Goal: Information Seeking & Learning: Learn about a topic

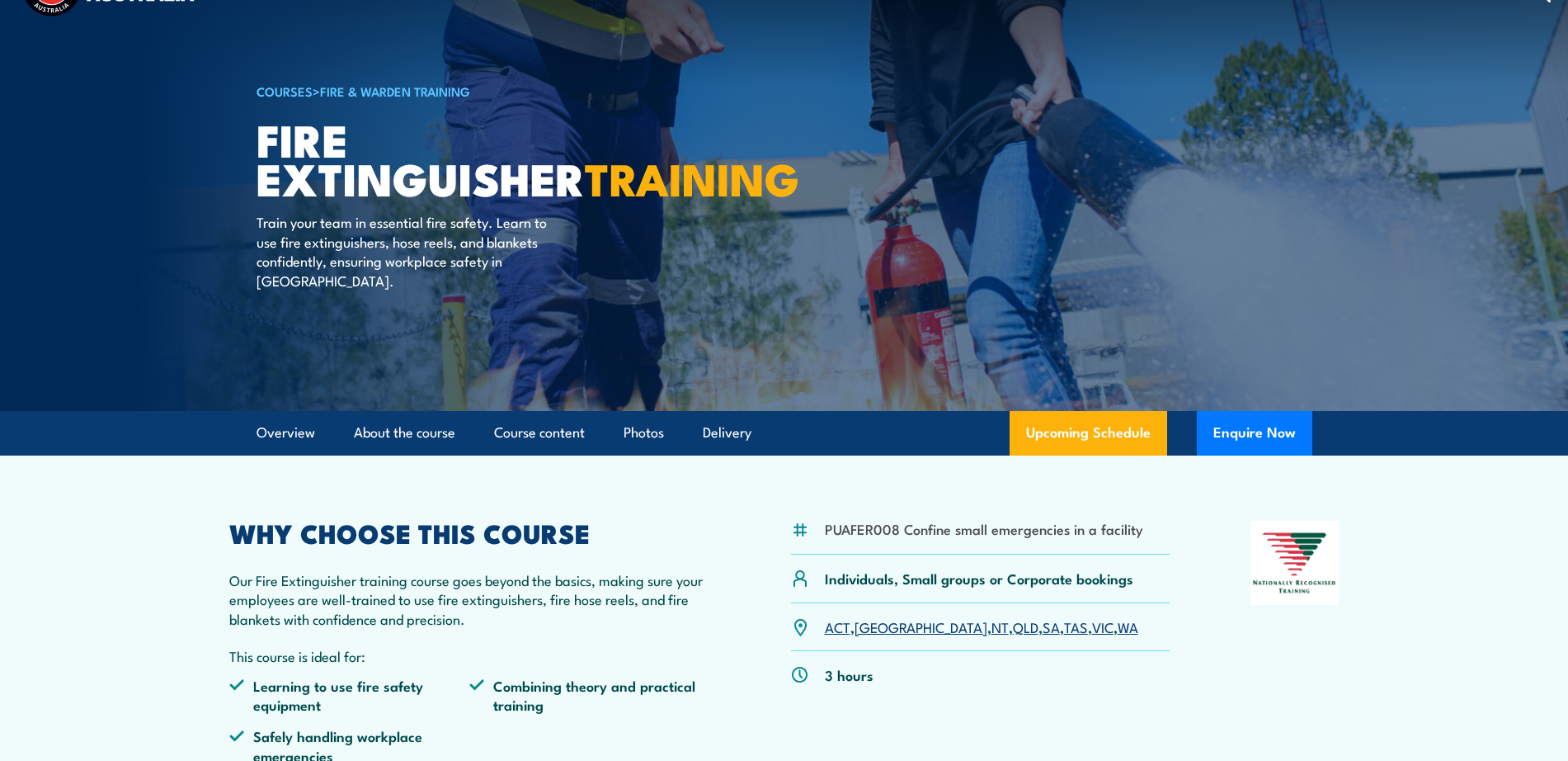
scroll to position [51, 0]
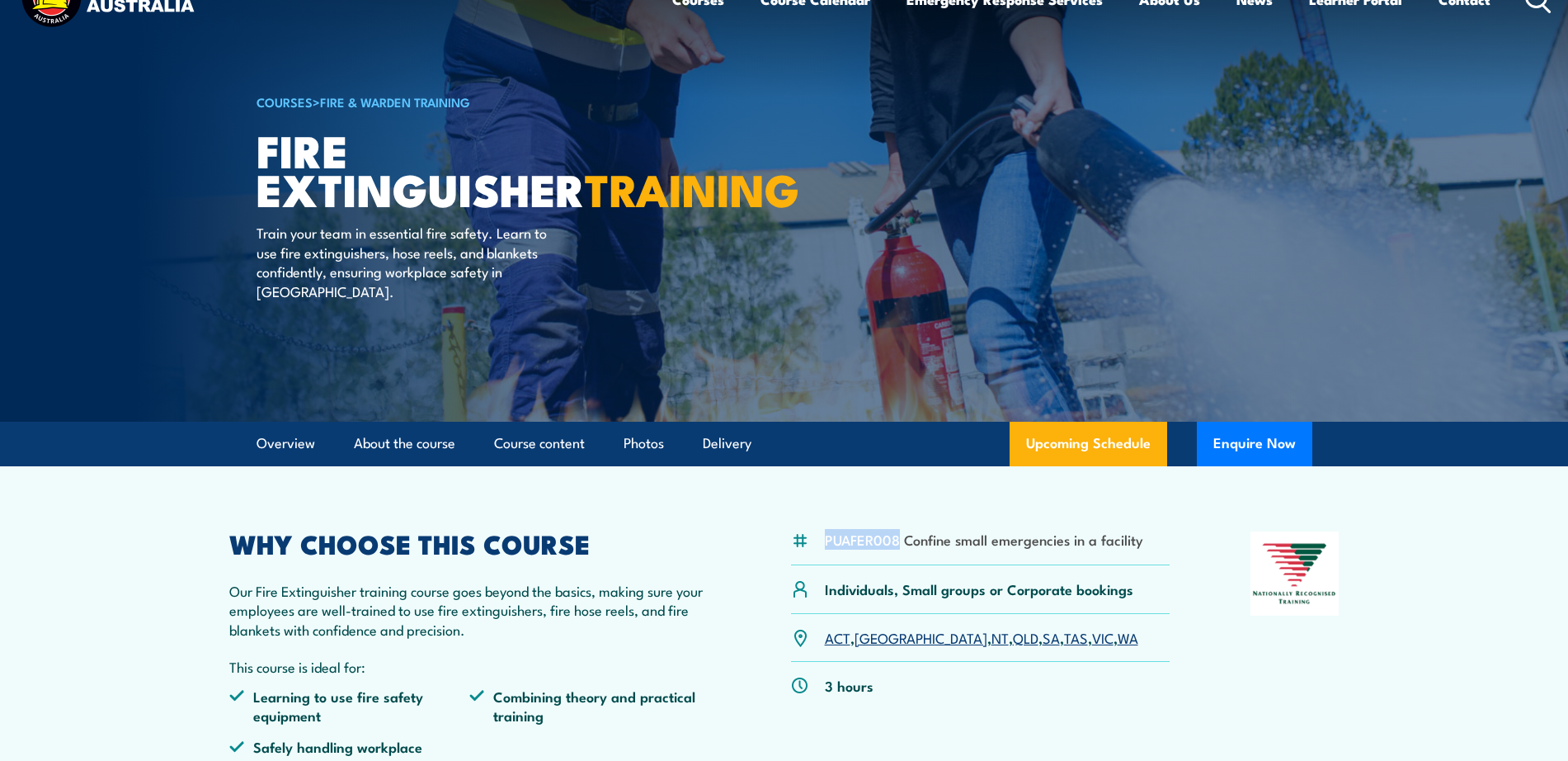
drag, startPoint x: 824, startPoint y: 539, endPoint x: 899, endPoint y: 534, distance: 75.2
click at [899, 534] on li "PUAFER008 Confine small emergencies in a facility" at bounding box center [983, 539] width 318 height 19
copy li "PUAFER008"
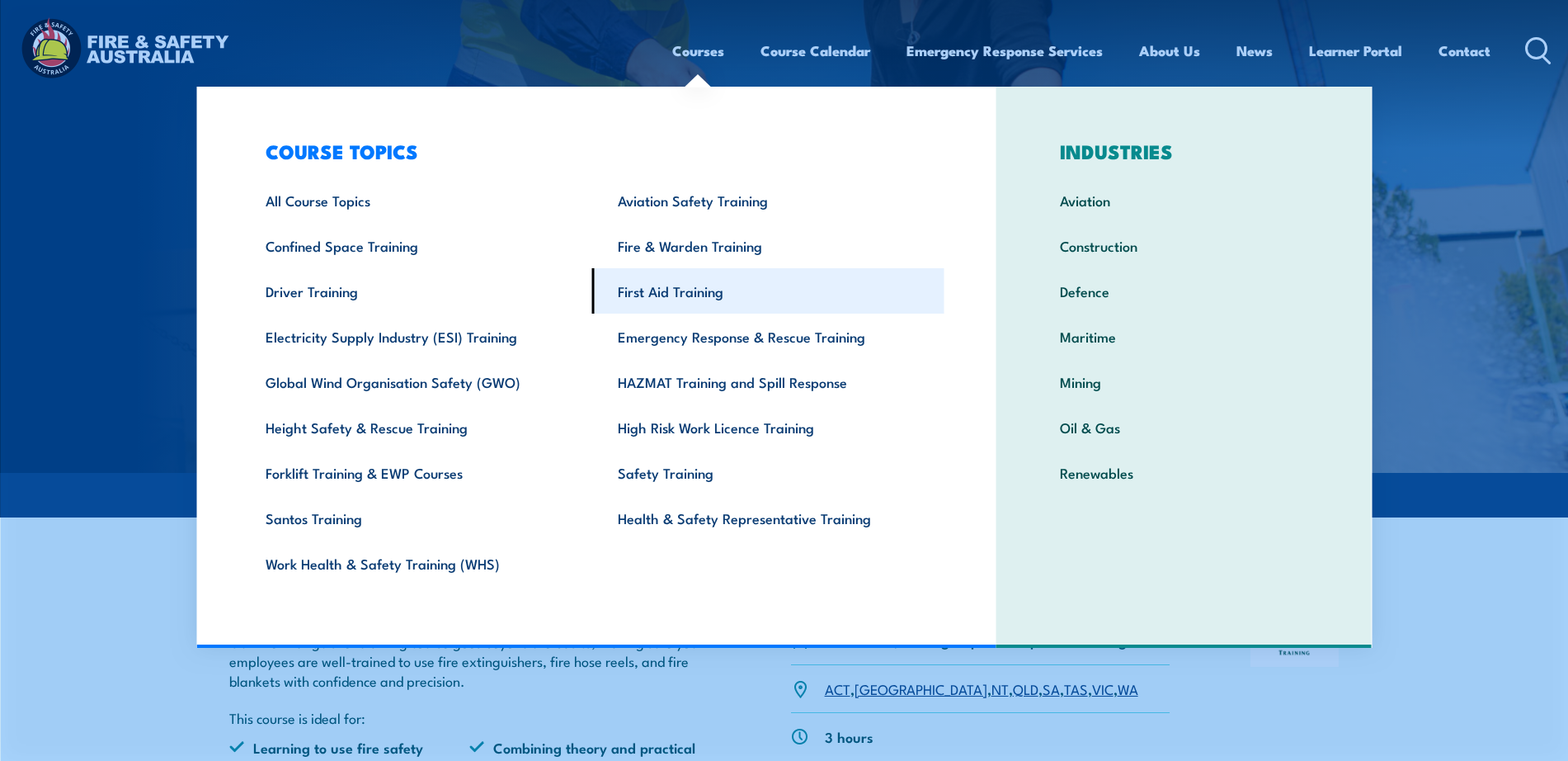
click at [632, 284] on link "First Aid Training" at bounding box center [768, 290] width 352 height 45
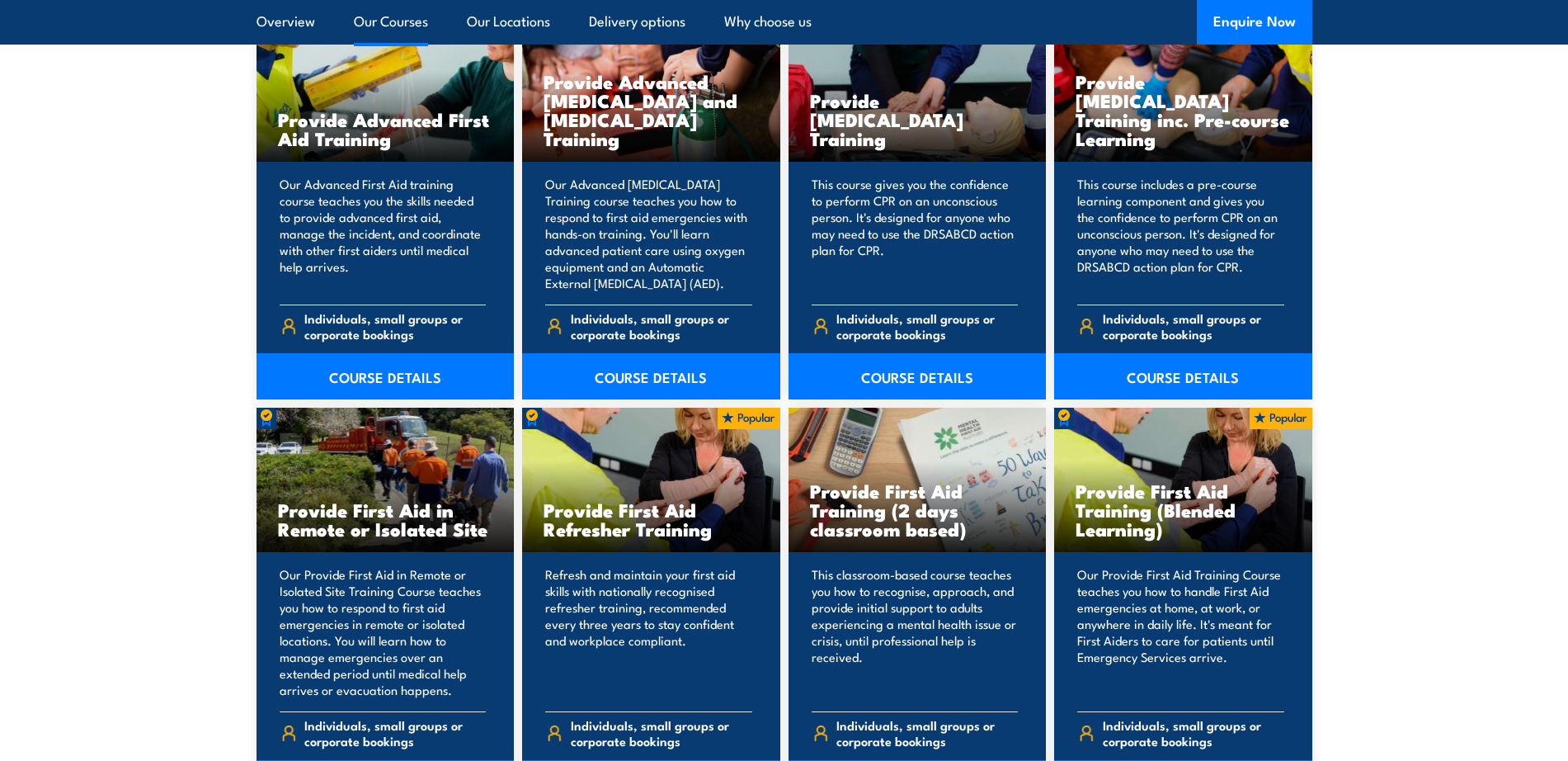
scroll to position [2305, 0]
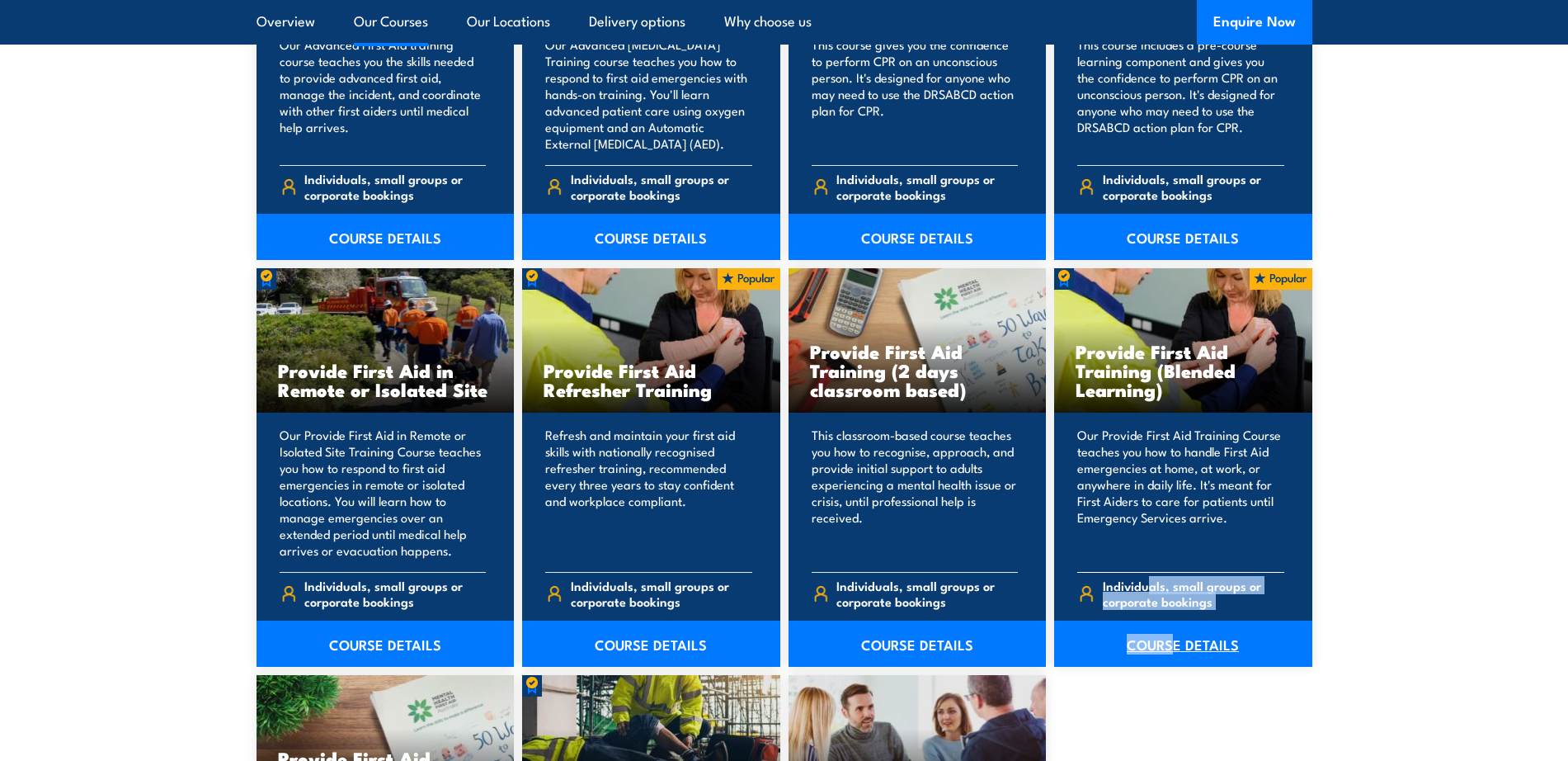
drag, startPoint x: 1145, startPoint y: 589, endPoint x: 1177, endPoint y: 656, distance: 74.2
click at [1177, 656] on div "Provide First Aid Training (Blended Learning) Our Provide First Aid Training Co…" at bounding box center [1183, 467] width 258 height 399
click at [1177, 656] on link "COURSE DETAILS" at bounding box center [1183, 643] width 258 height 46
click at [1180, 643] on link "COURSE DETAILS" at bounding box center [1183, 643] width 258 height 46
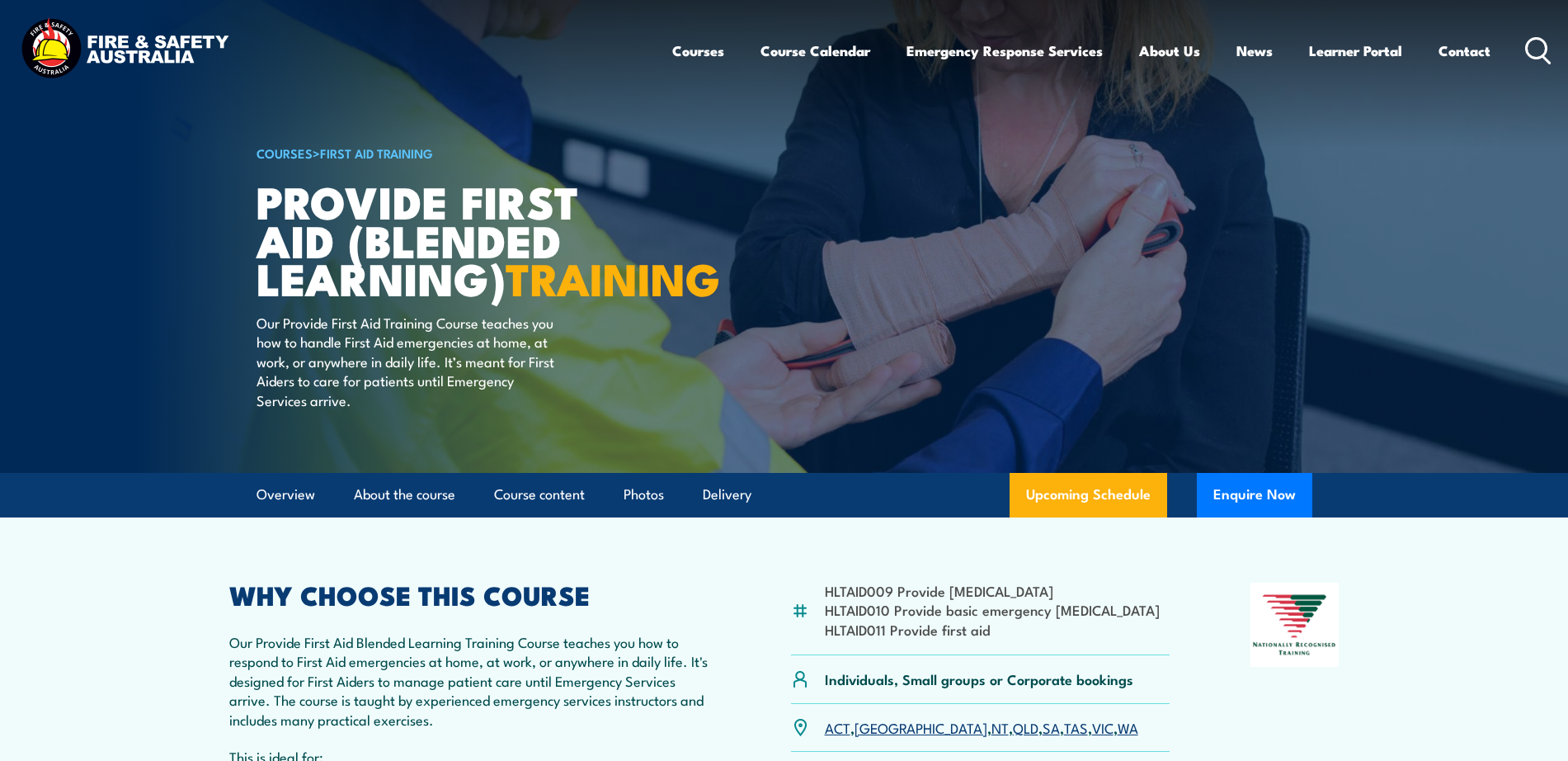
click at [839, 600] on li "HLTAID009 Provide cardiopulmonary resuscitation" at bounding box center [992, 591] width 335 height 19
copy li "HLTAID009"
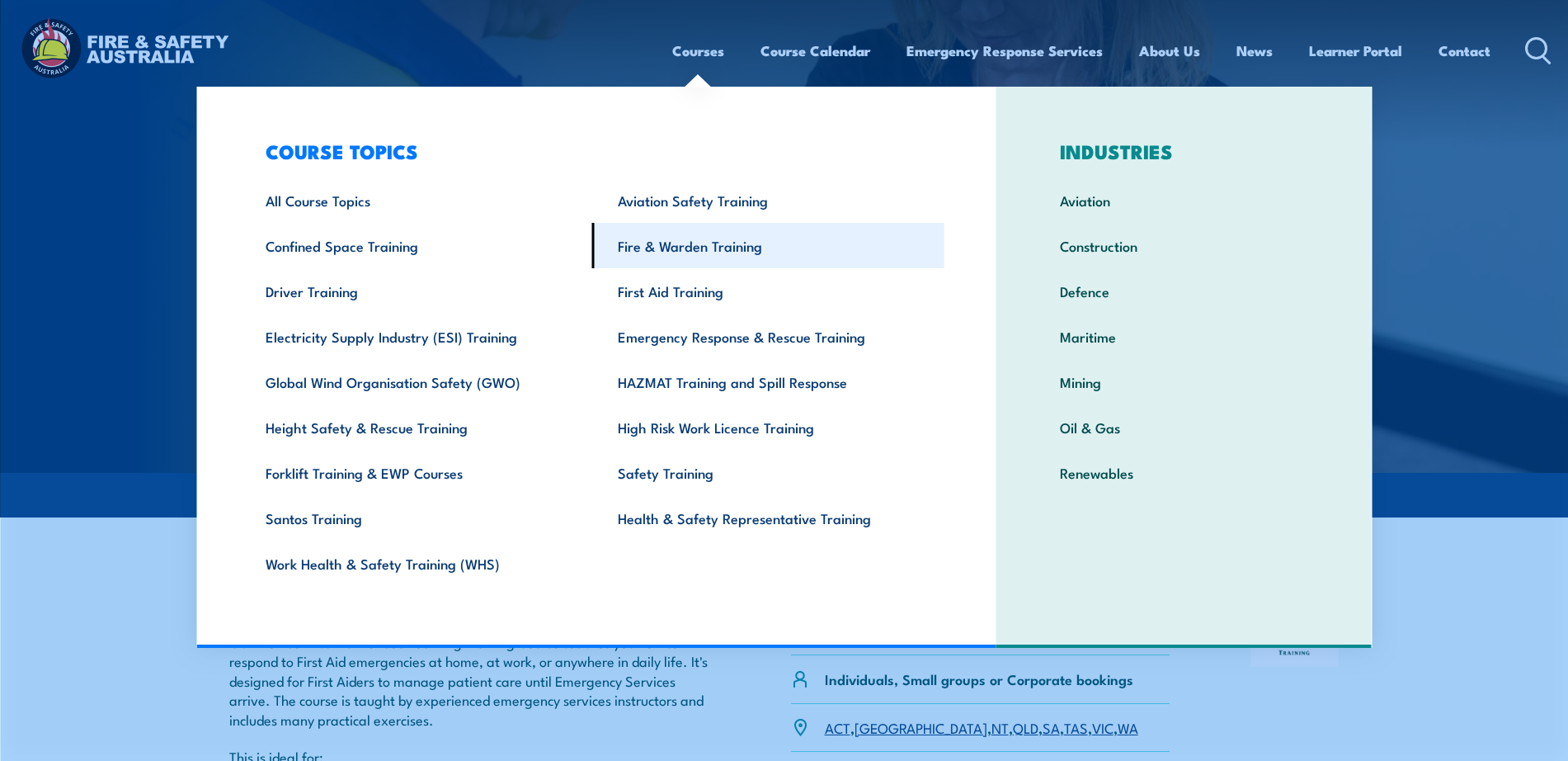
click at [657, 249] on link "Fire & Warden Training" at bounding box center [768, 245] width 352 height 45
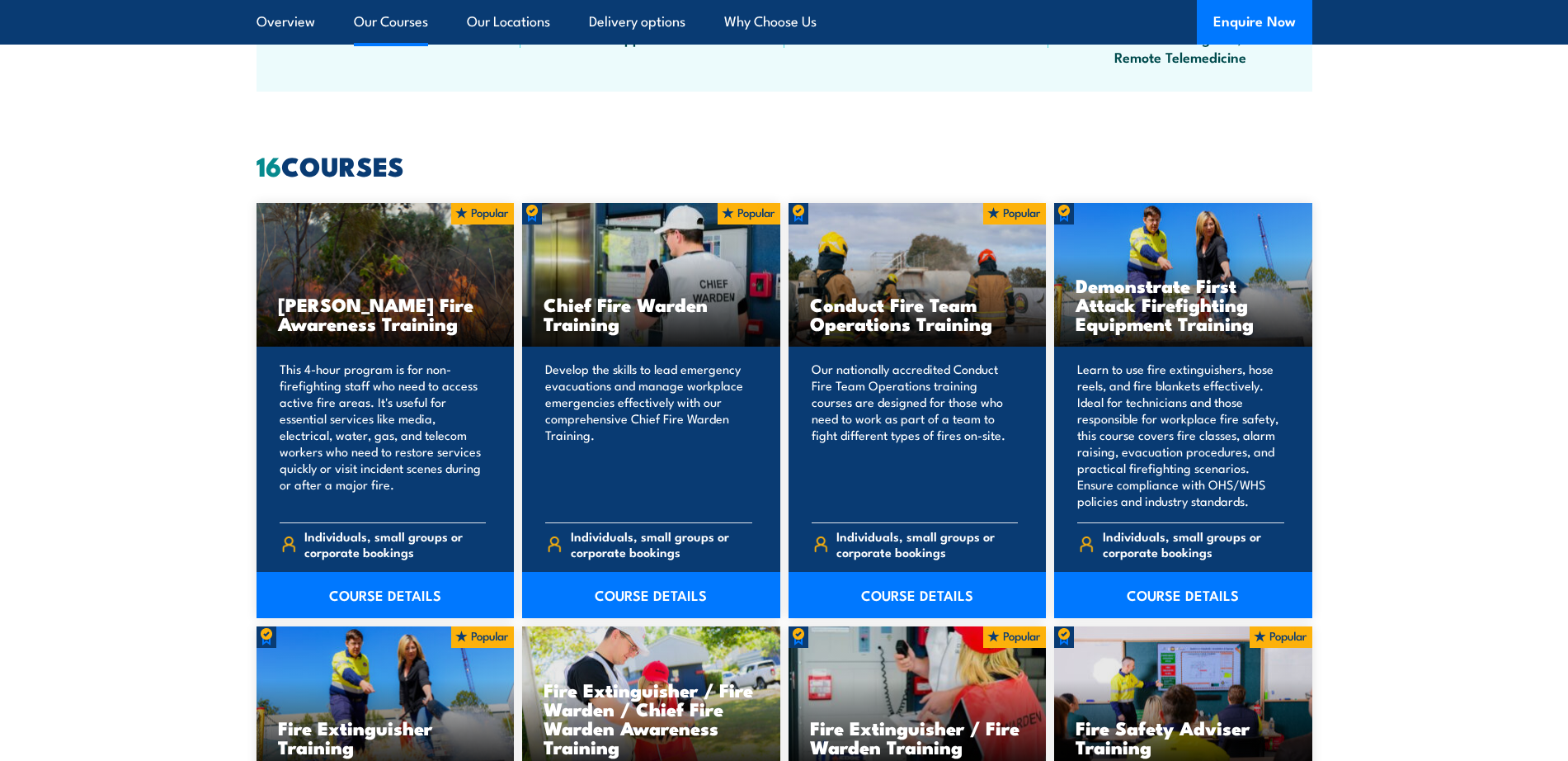
scroll to position [1230, 0]
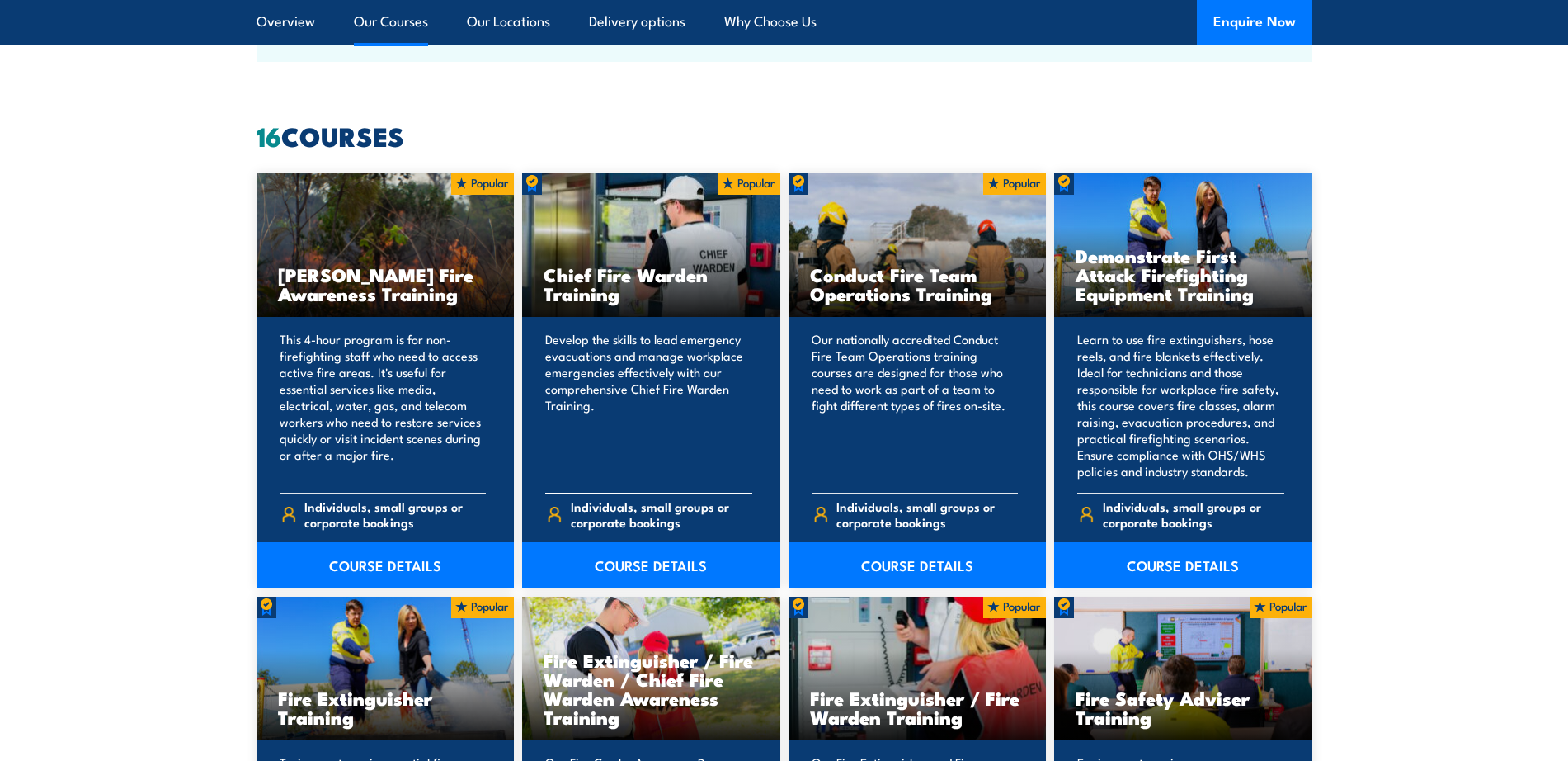
click at [633, 407] on p "Develop the skills to lead emergency evacuations and manage workplace emergenci…" at bounding box center [648, 404] width 207 height 149
click at [644, 556] on link "COURSE DETAILS" at bounding box center [651, 564] width 258 height 46
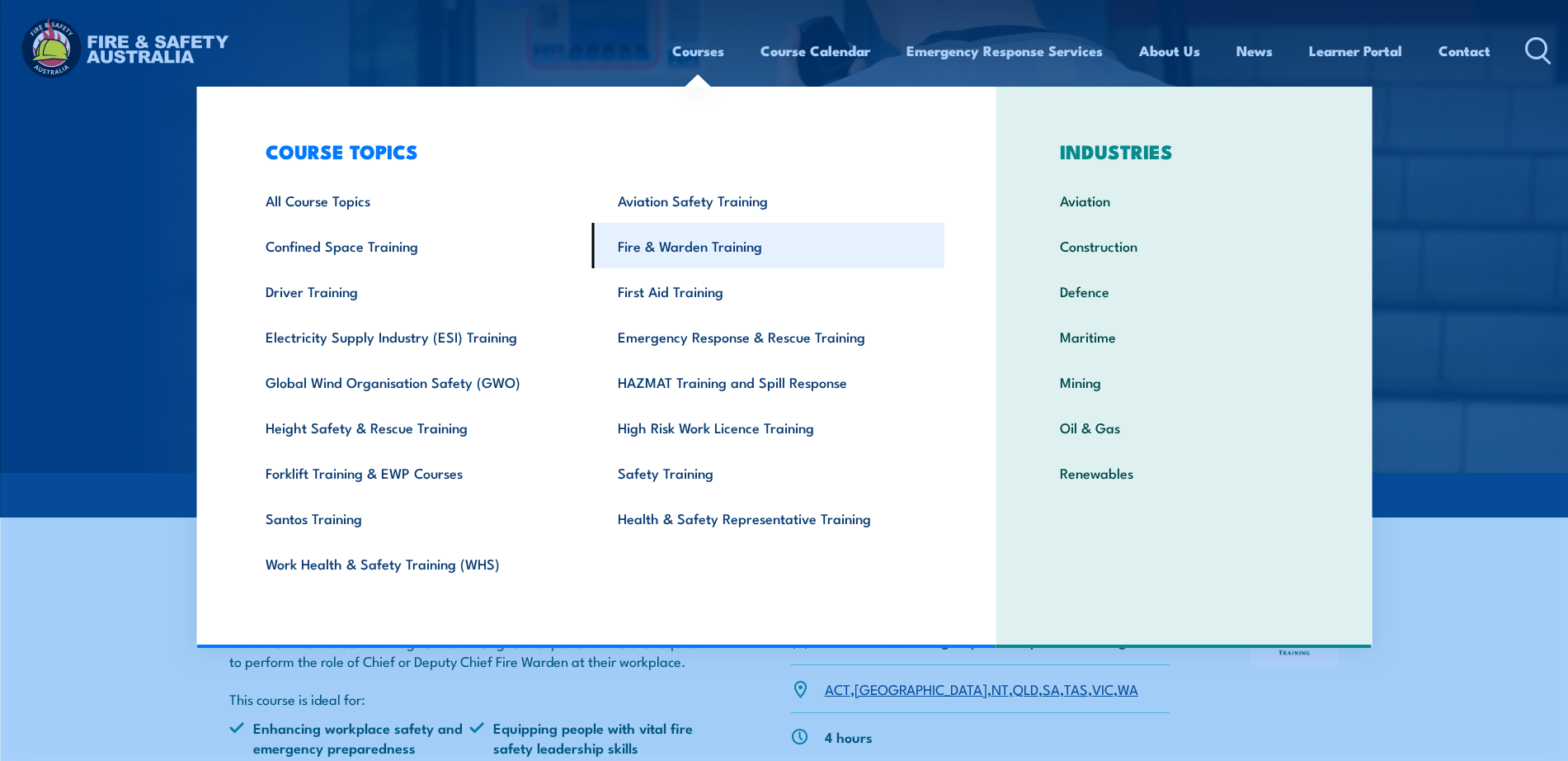
click at [699, 230] on link "Fire & Warden Training" at bounding box center [768, 245] width 352 height 45
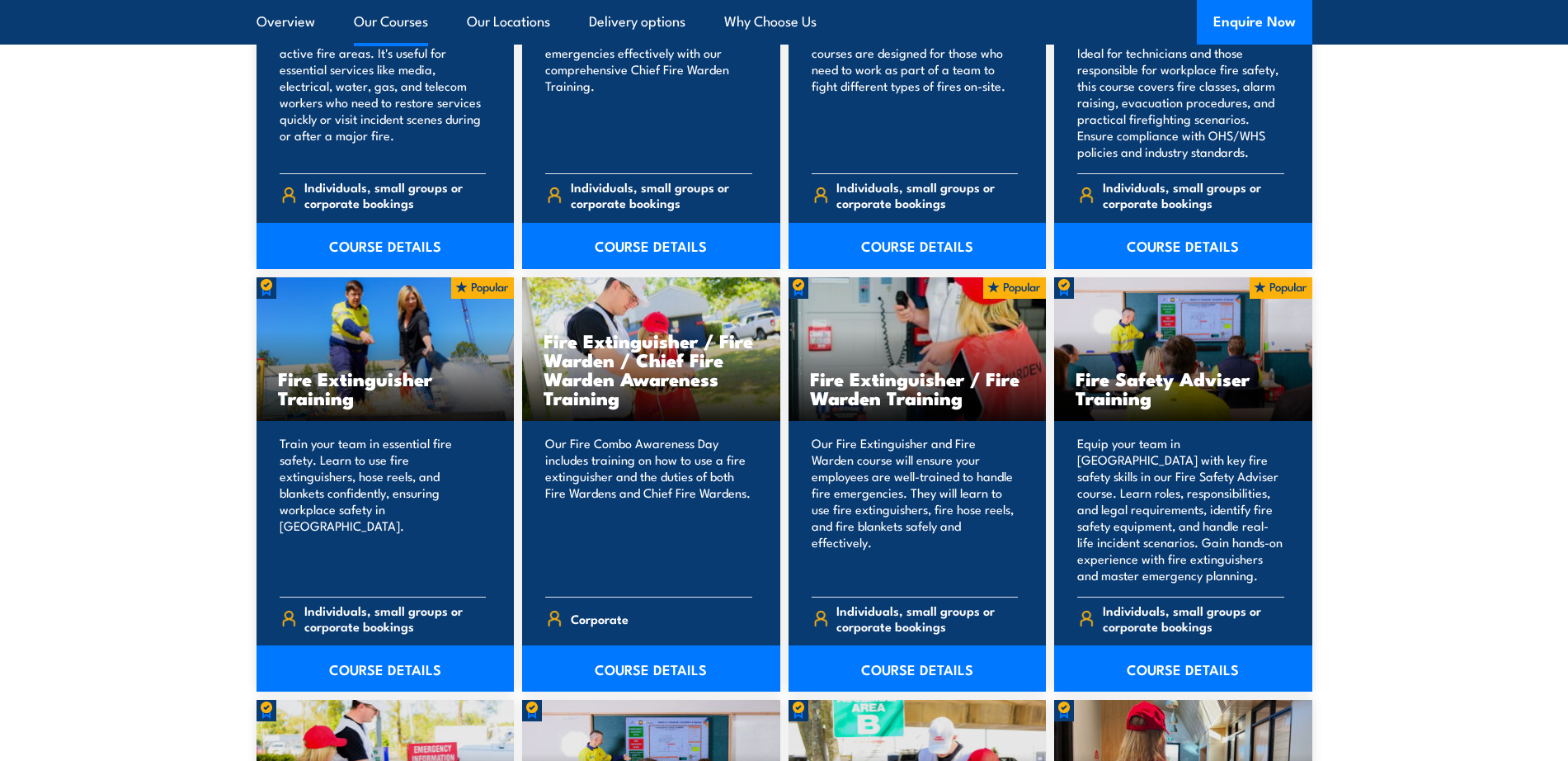
scroll to position [1579, 0]
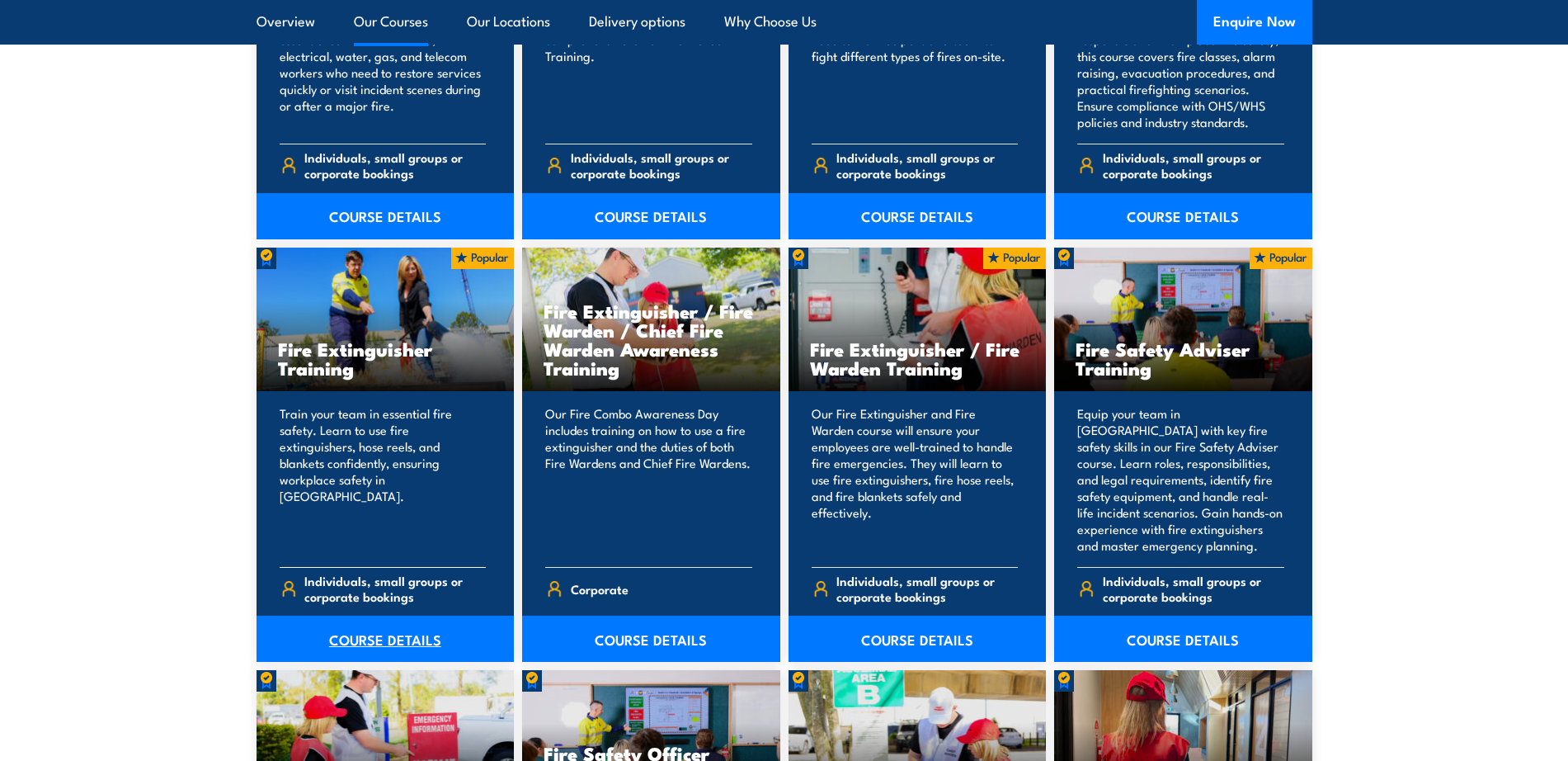
click at [368, 633] on link "COURSE DETAILS" at bounding box center [385, 638] width 258 height 46
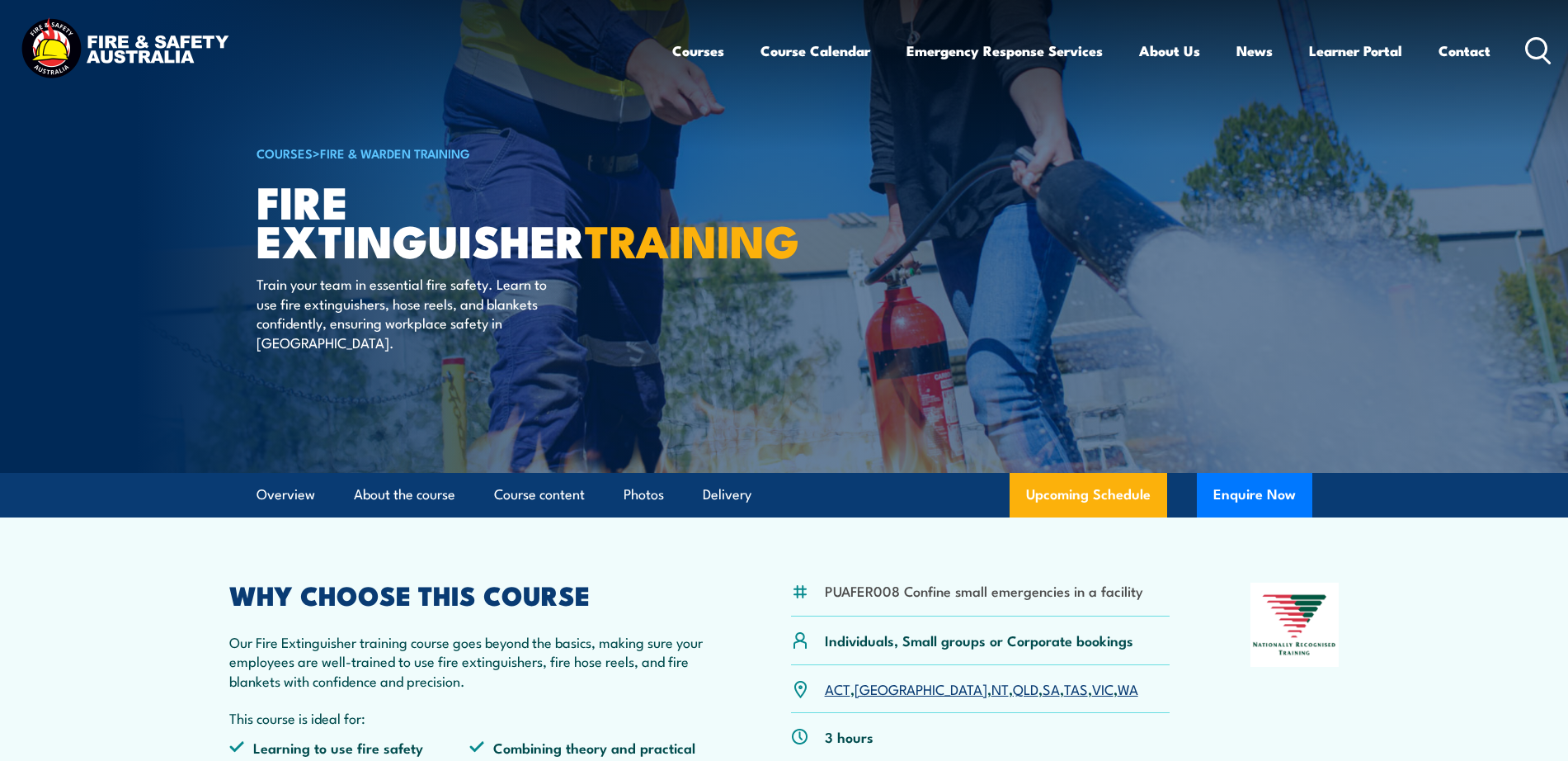
scroll to position [30, 0]
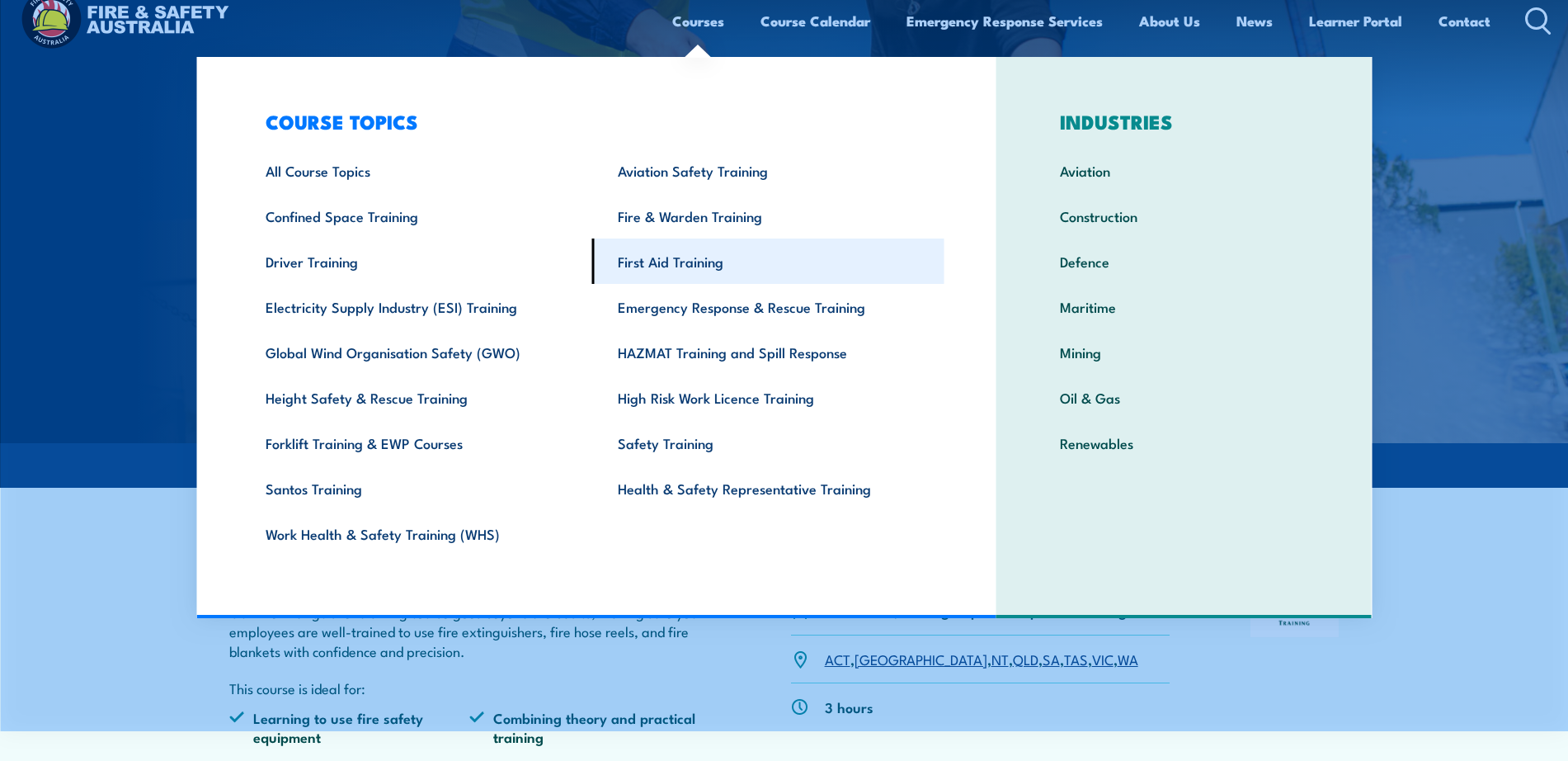
click at [672, 257] on link "First Aid Training" at bounding box center [768, 261] width 352 height 45
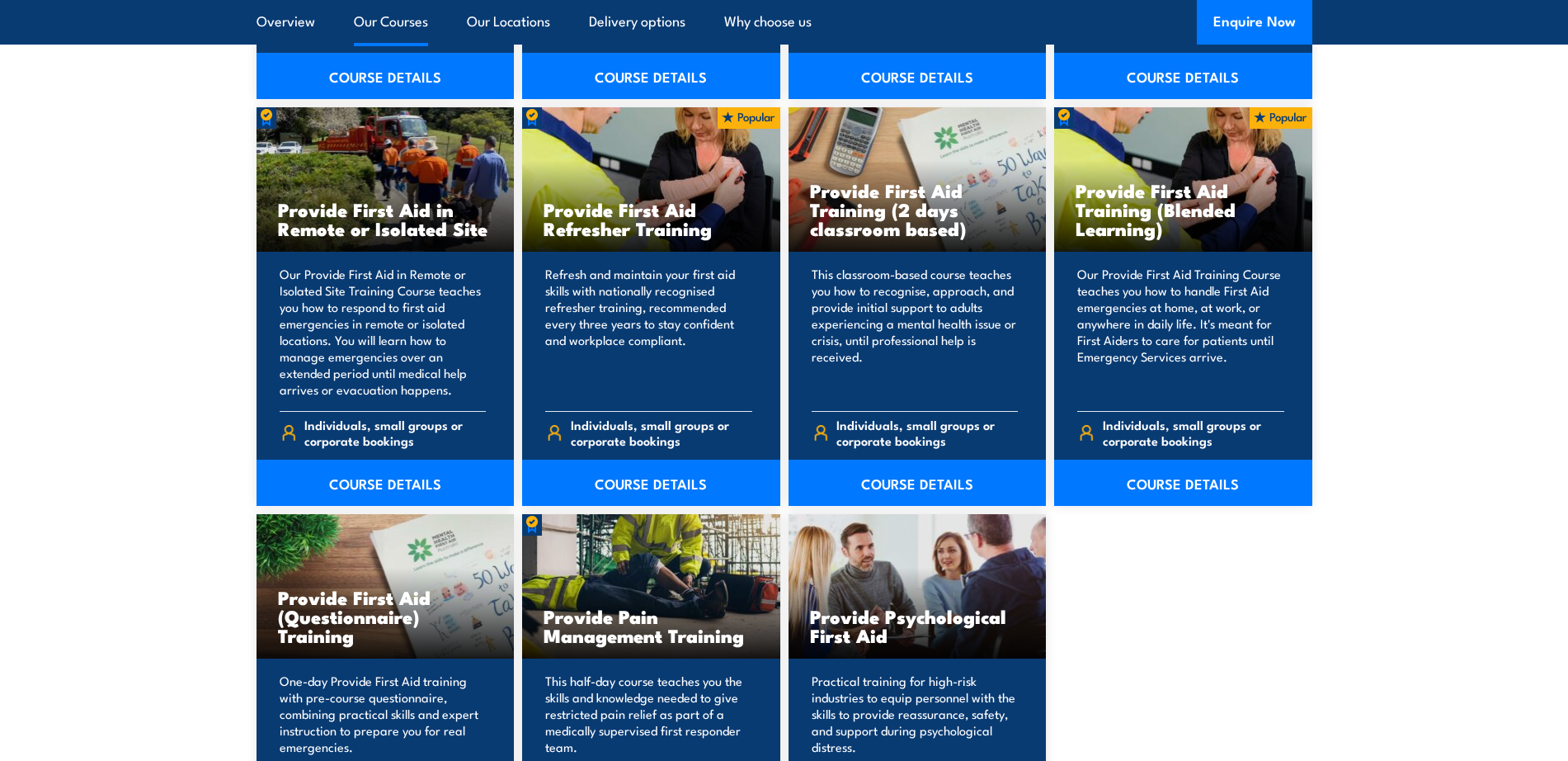
scroll to position [2473, 0]
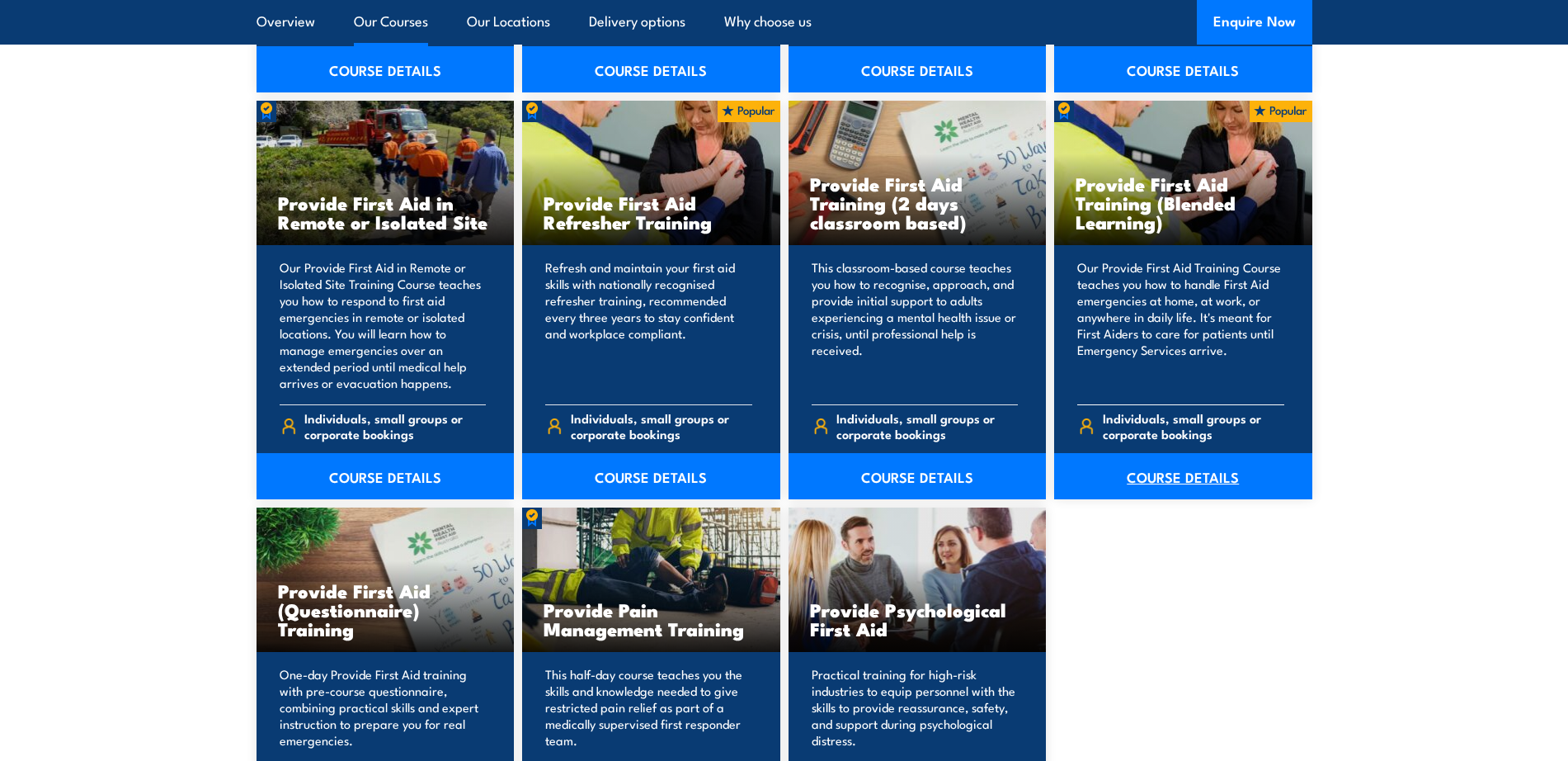
click at [1165, 478] on link "COURSE DETAILS" at bounding box center [1183, 476] width 258 height 46
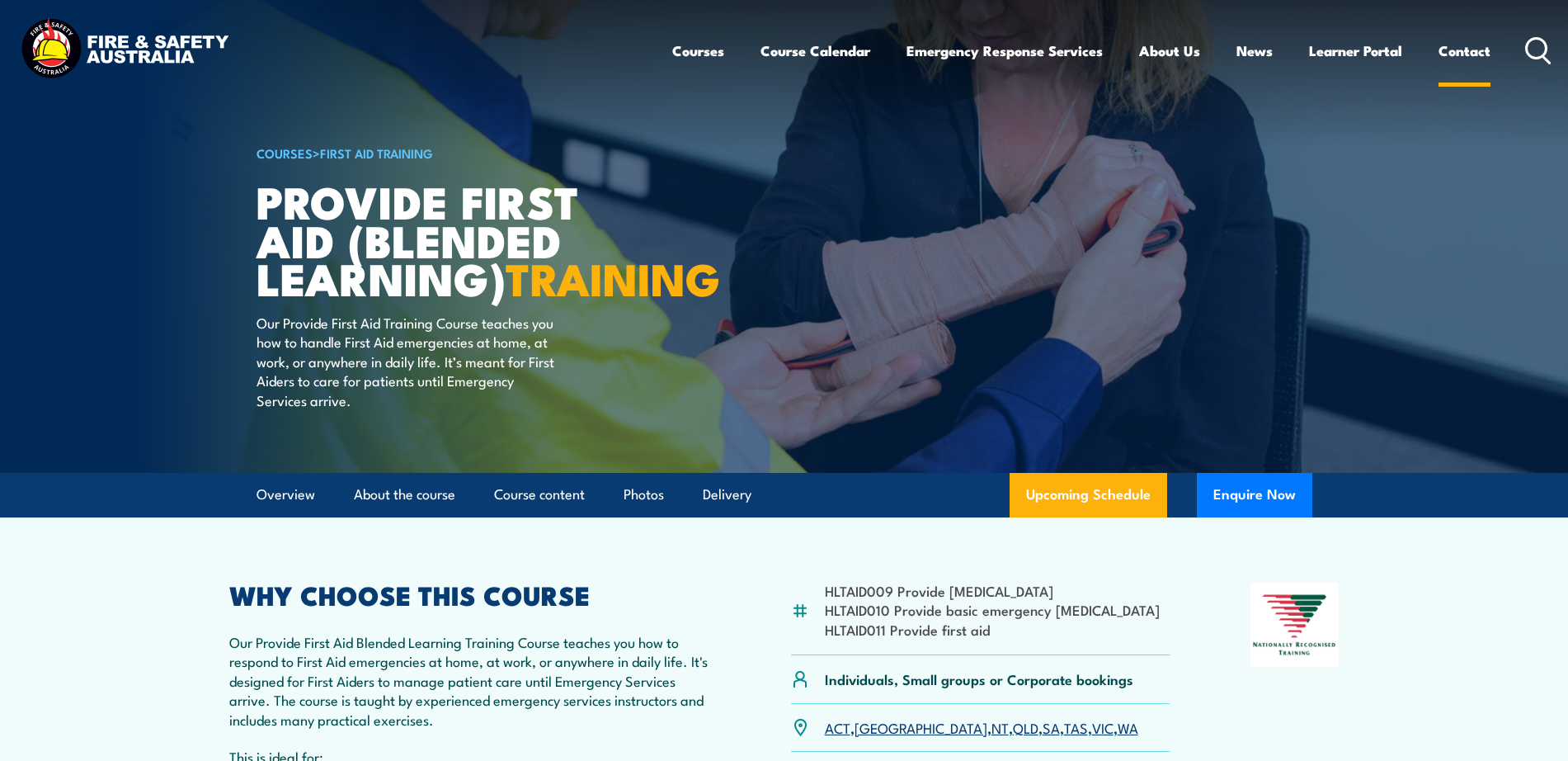
click at [1454, 61] on link "Contact" at bounding box center [1464, 51] width 52 height 44
